Goal: Information Seeking & Learning: Learn about a topic

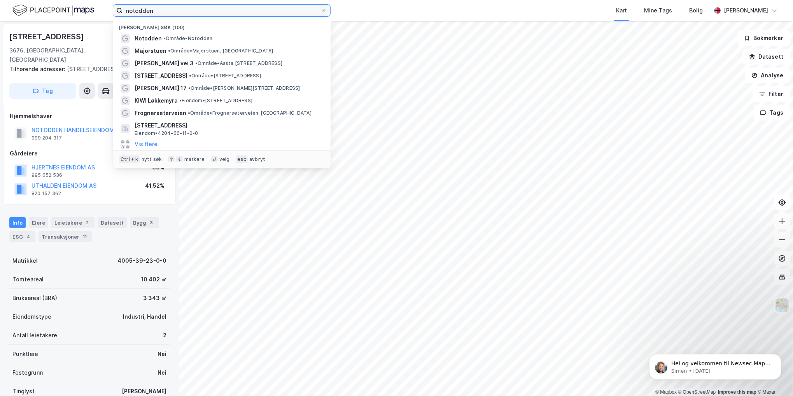
drag, startPoint x: 151, startPoint y: 9, endPoint x: 67, endPoint y: 9, distance: 84.0
click at [67, 10] on div "notodden Nylige søk (100) Notodden • Område • Notodden Majorstuen • Område • Ma…" at bounding box center [396, 10] width 793 height 21
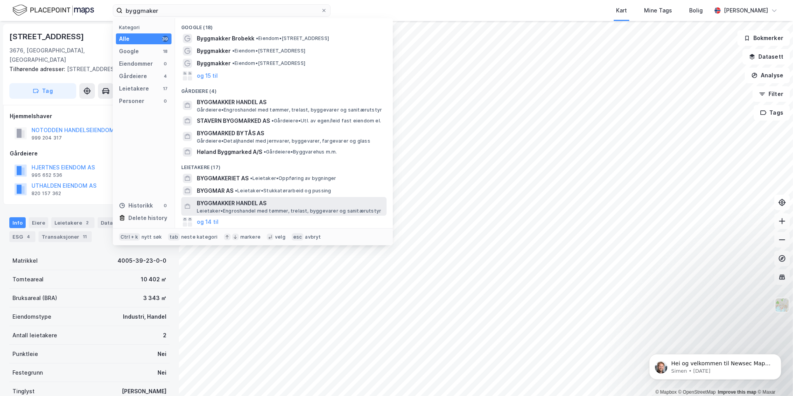
click at [217, 201] on span "BYGGMAKKER HANDEL AS" at bounding box center [290, 203] width 187 height 9
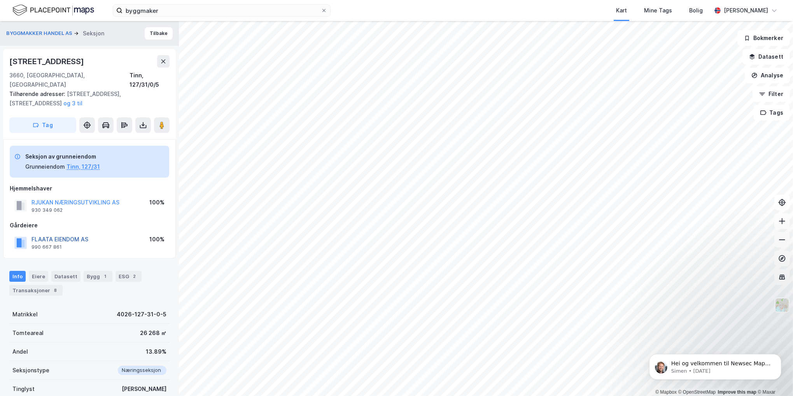
click at [0, 0] on button "FLAATA EIENDOM AS" at bounding box center [0, 0] width 0 height 0
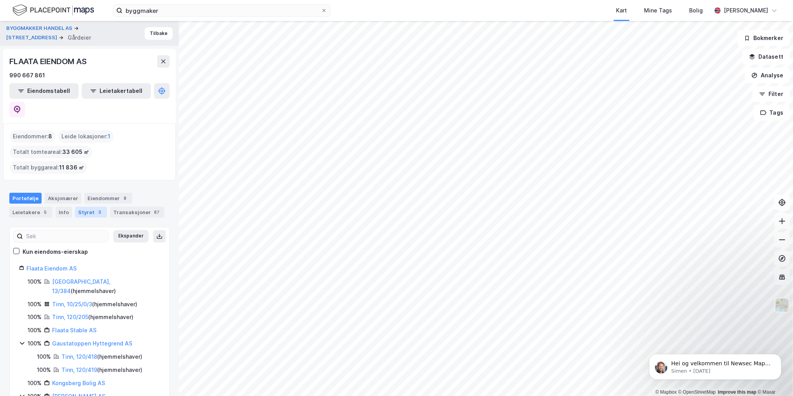
click at [85, 207] on div "Styret 3" at bounding box center [91, 212] width 32 height 11
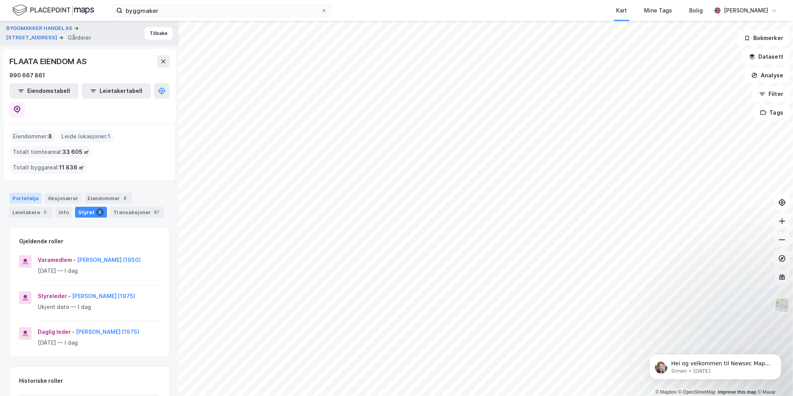
click at [23, 193] on div "Portefølje" at bounding box center [25, 198] width 32 height 11
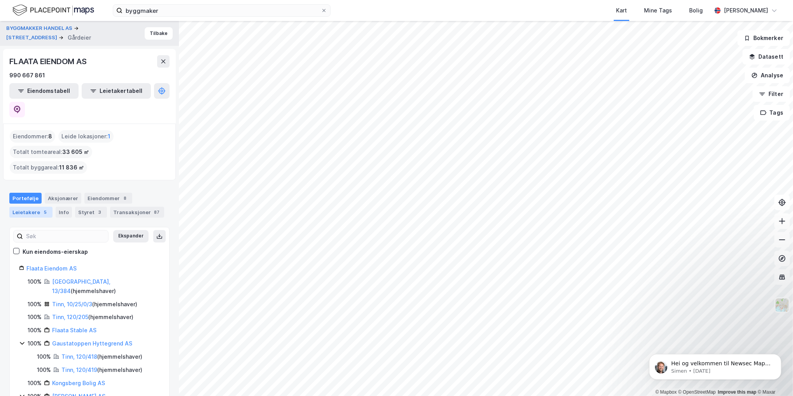
scroll to position [19, 0]
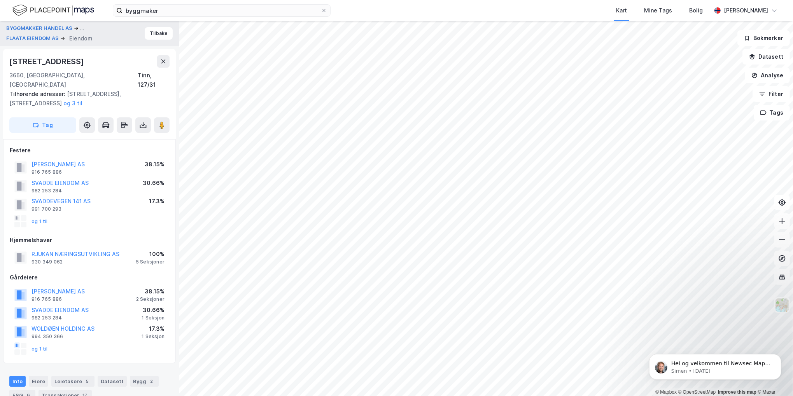
scroll to position [0, 0]
click at [28, 35] on button "FLAATA EIENDOM AS" at bounding box center [33, 38] width 54 height 8
click at [37, 28] on button "BYGGMAKKER HANDEL AS" at bounding box center [40, 27] width 68 height 9
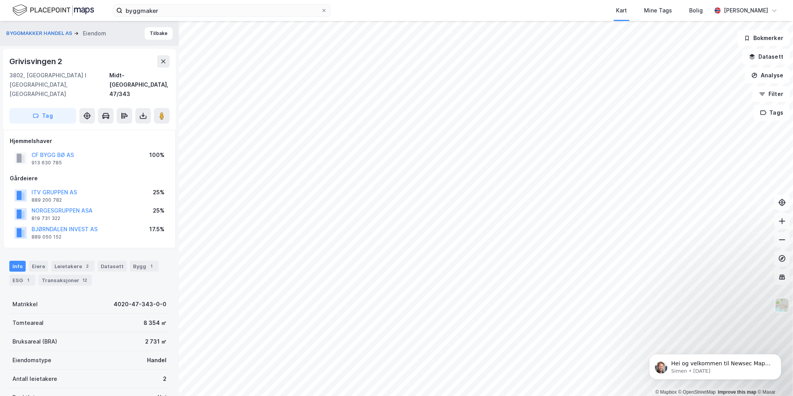
scroll to position [0, 0]
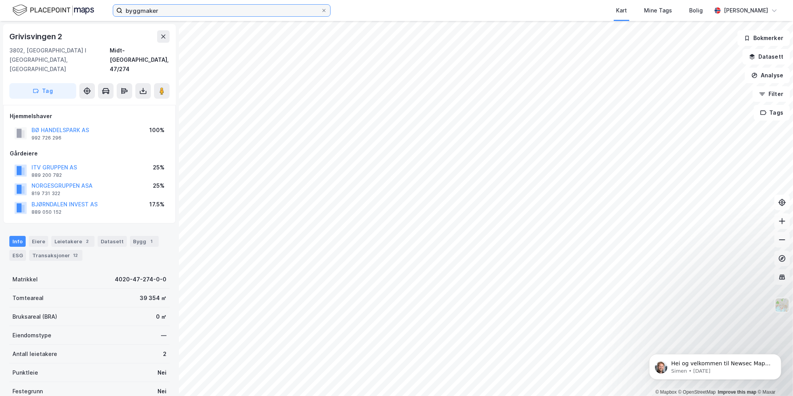
click at [154, 9] on input "byggmaker" at bounding box center [221, 11] width 198 height 12
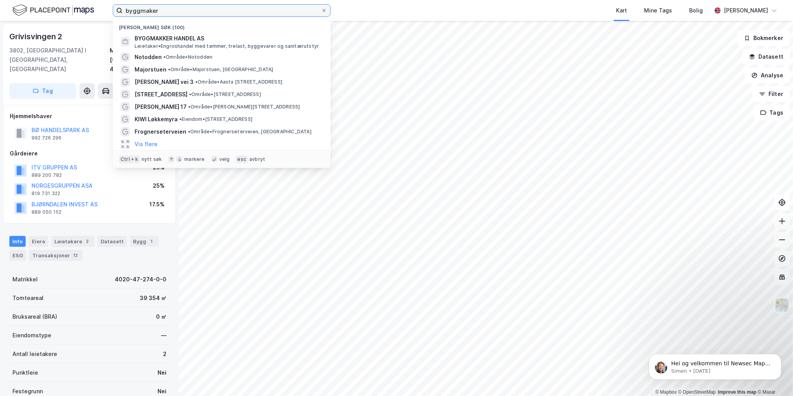
drag, startPoint x: 164, startPoint y: 10, endPoint x: 54, endPoint y: 19, distance: 109.6
click at [54, 20] on div "byggmaker Nylige søk (100) BYGGMAKKER HANDEL AS Leietaker • Engroshandel med tø…" at bounding box center [396, 10] width 793 height 21
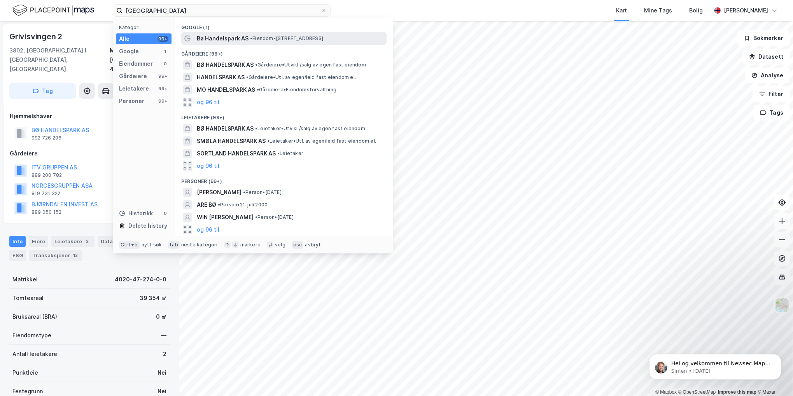
click at [250, 40] on span "•" at bounding box center [251, 38] width 2 height 6
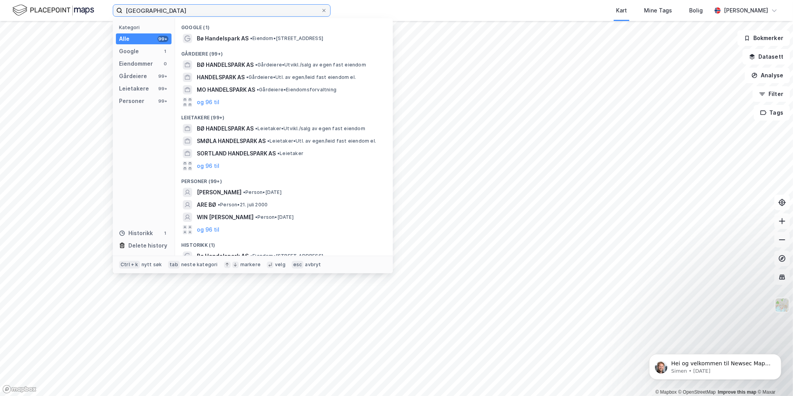
click at [171, 12] on input "[GEOGRAPHIC_DATA]" at bounding box center [221, 11] width 198 height 12
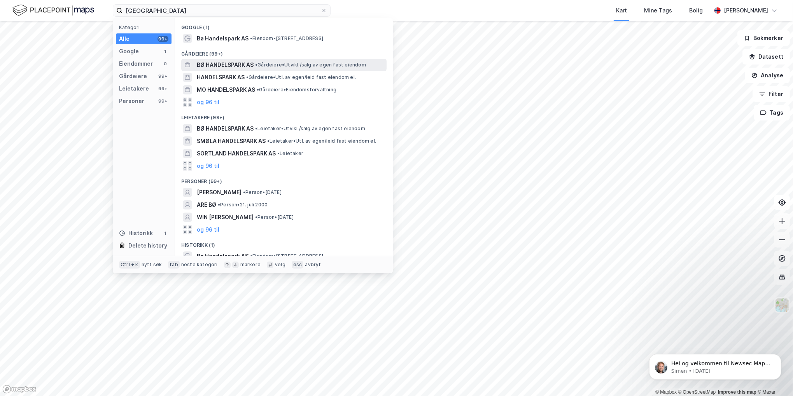
click at [232, 63] on span "BØ HANDELSPARK AS" at bounding box center [225, 64] width 57 height 9
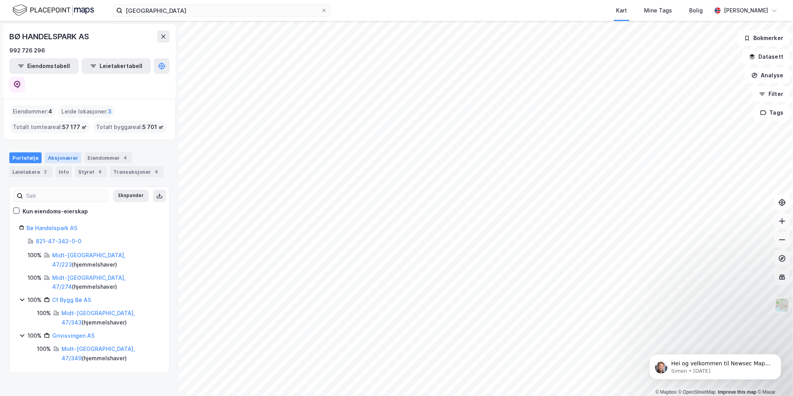
click at [59, 152] on div "Aksjonærer" at bounding box center [63, 157] width 37 height 11
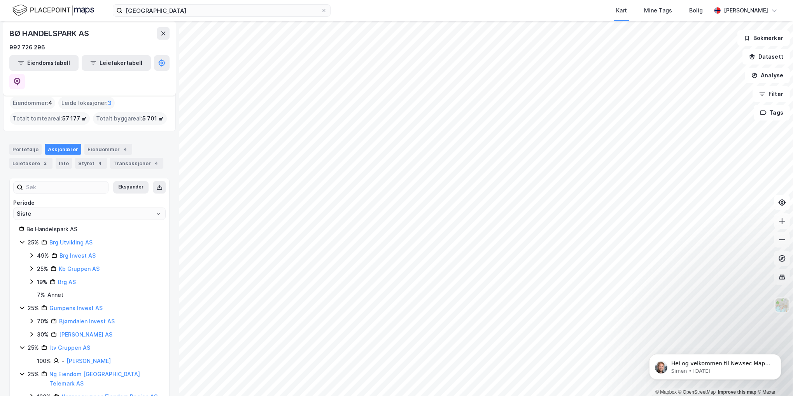
scroll to position [14, 0]
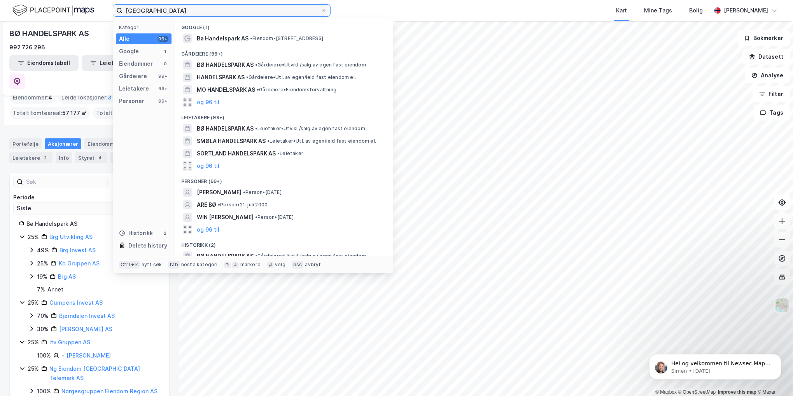
drag, startPoint x: 179, startPoint y: 12, endPoint x: -44, endPoint y: 15, distance: 222.8
click at [0, 15] on html "bø handelspark Kategori Alle 99+ Google 1 Eiendommer 0 Gårdeiere 99+ Leietakere…" at bounding box center [396, 198] width 793 height 396
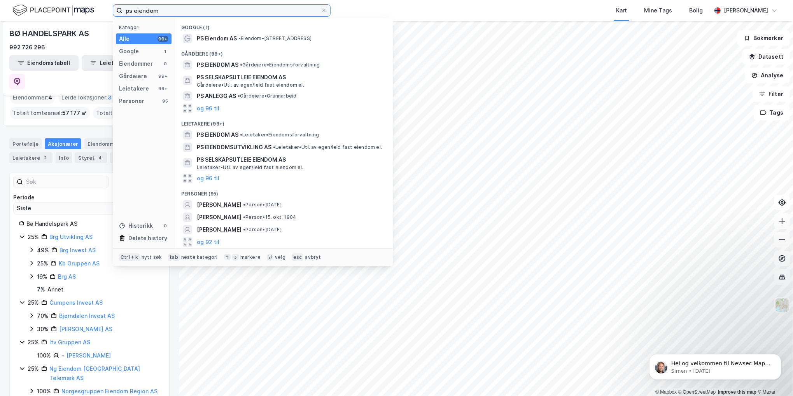
drag, startPoint x: 196, startPoint y: 11, endPoint x: -5, endPoint y: 9, distance: 200.3
click at [0, 9] on html "ps eiendom Kategori Alle 99+ Google 1 Eiendommer 0 Gårdeiere 99+ Leietakere 99+…" at bounding box center [396, 198] width 793 height 396
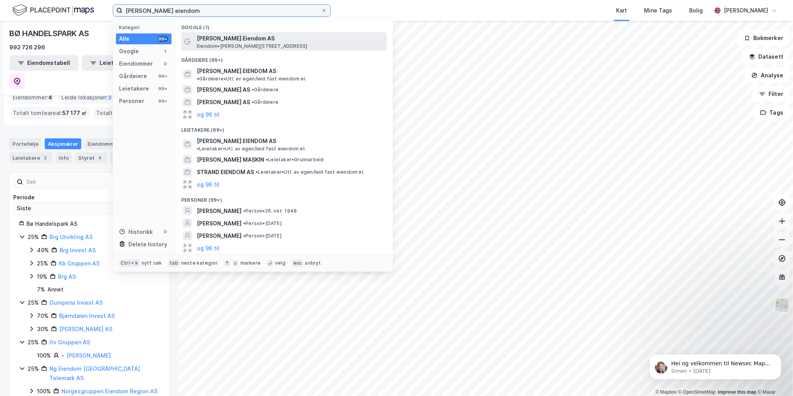
type input "[PERSON_NAME] eiendom"
click at [240, 39] on span "[PERSON_NAME] Eiendom AS" at bounding box center [290, 38] width 187 height 9
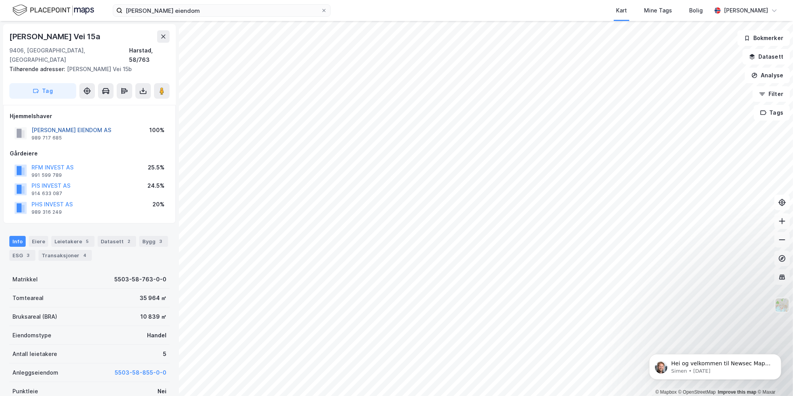
click at [0, 0] on button "[PERSON_NAME] EIENDOM AS" at bounding box center [0, 0] width 0 height 0
